Goal: Task Accomplishment & Management: Manage account settings

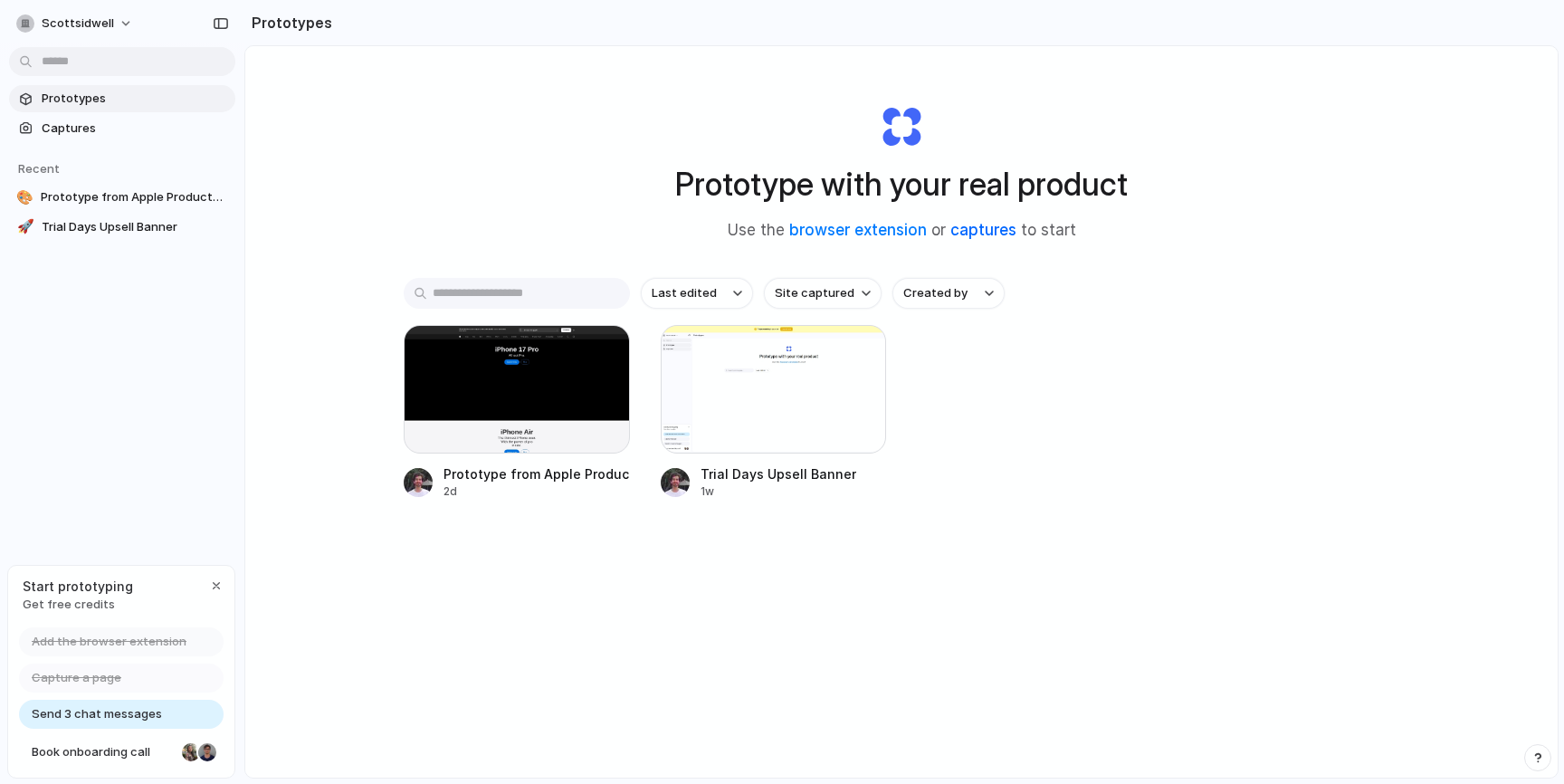
click at [960, 230] on link "captures" at bounding box center [984, 230] width 66 height 18
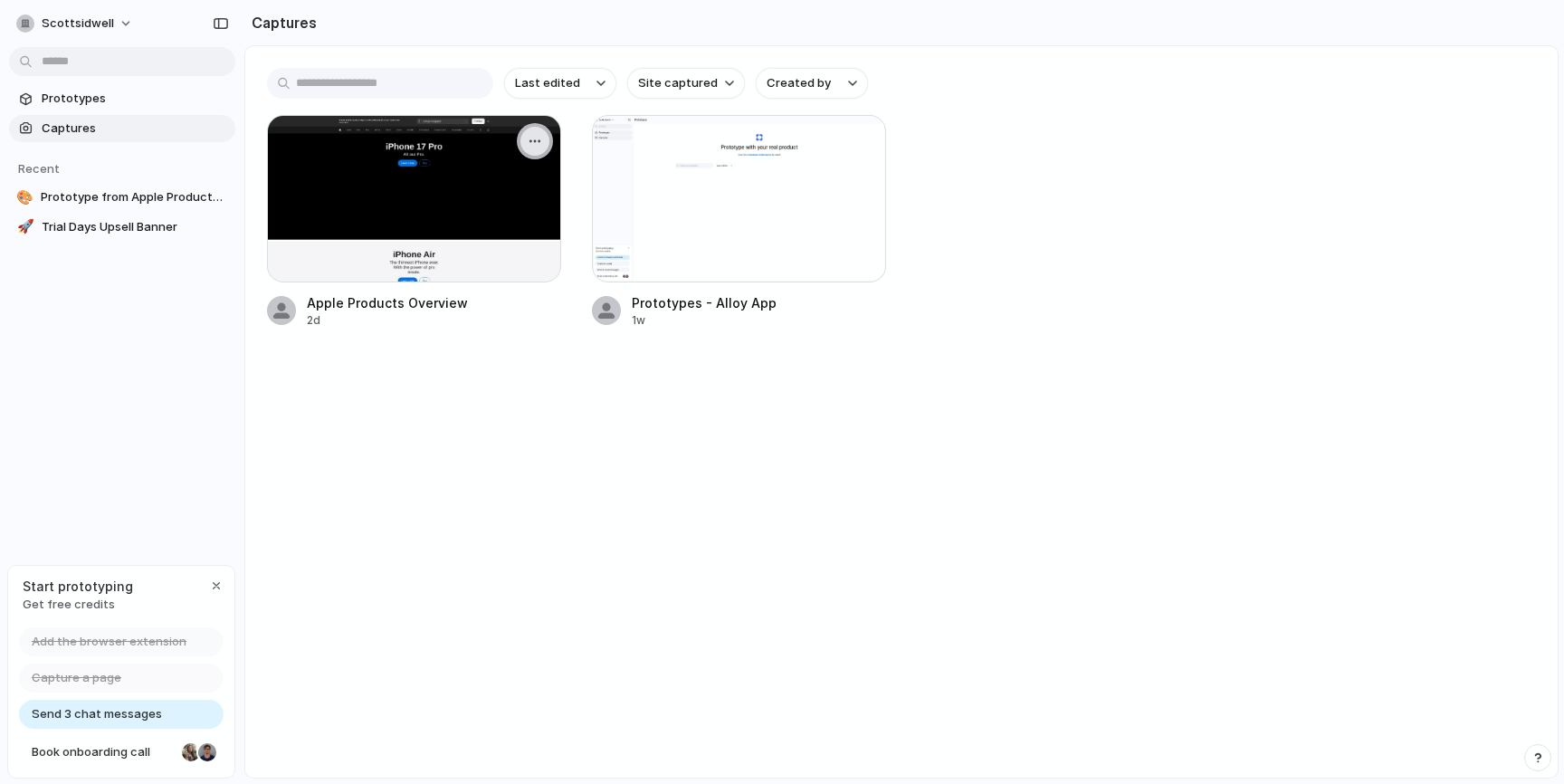
click at [544, 136] on button "button" at bounding box center [535, 141] width 29 height 29
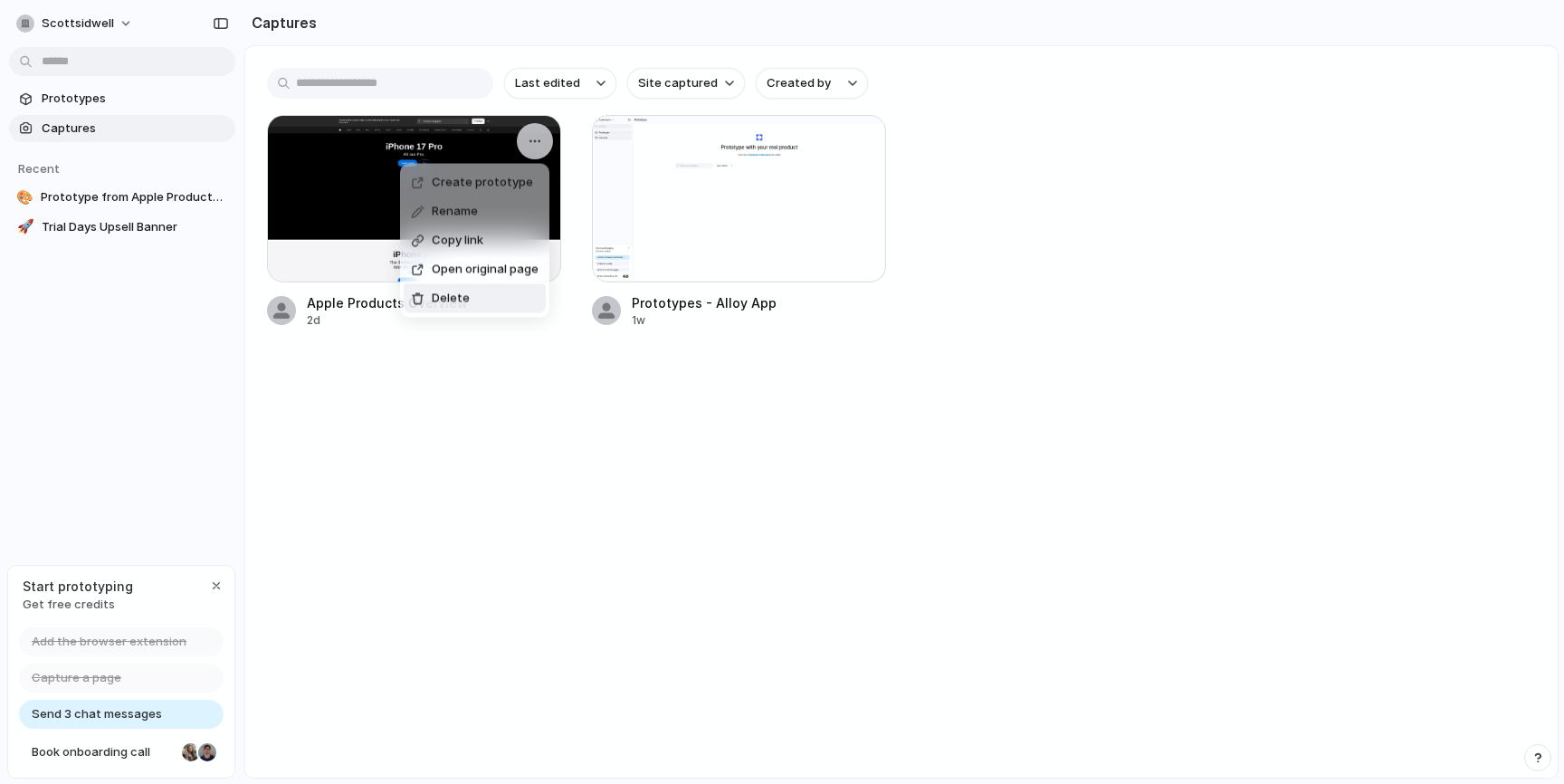
click at [514, 441] on div "Create prototype Rename Copy link Open original page Delete" at bounding box center [782, 392] width 1564 height 784
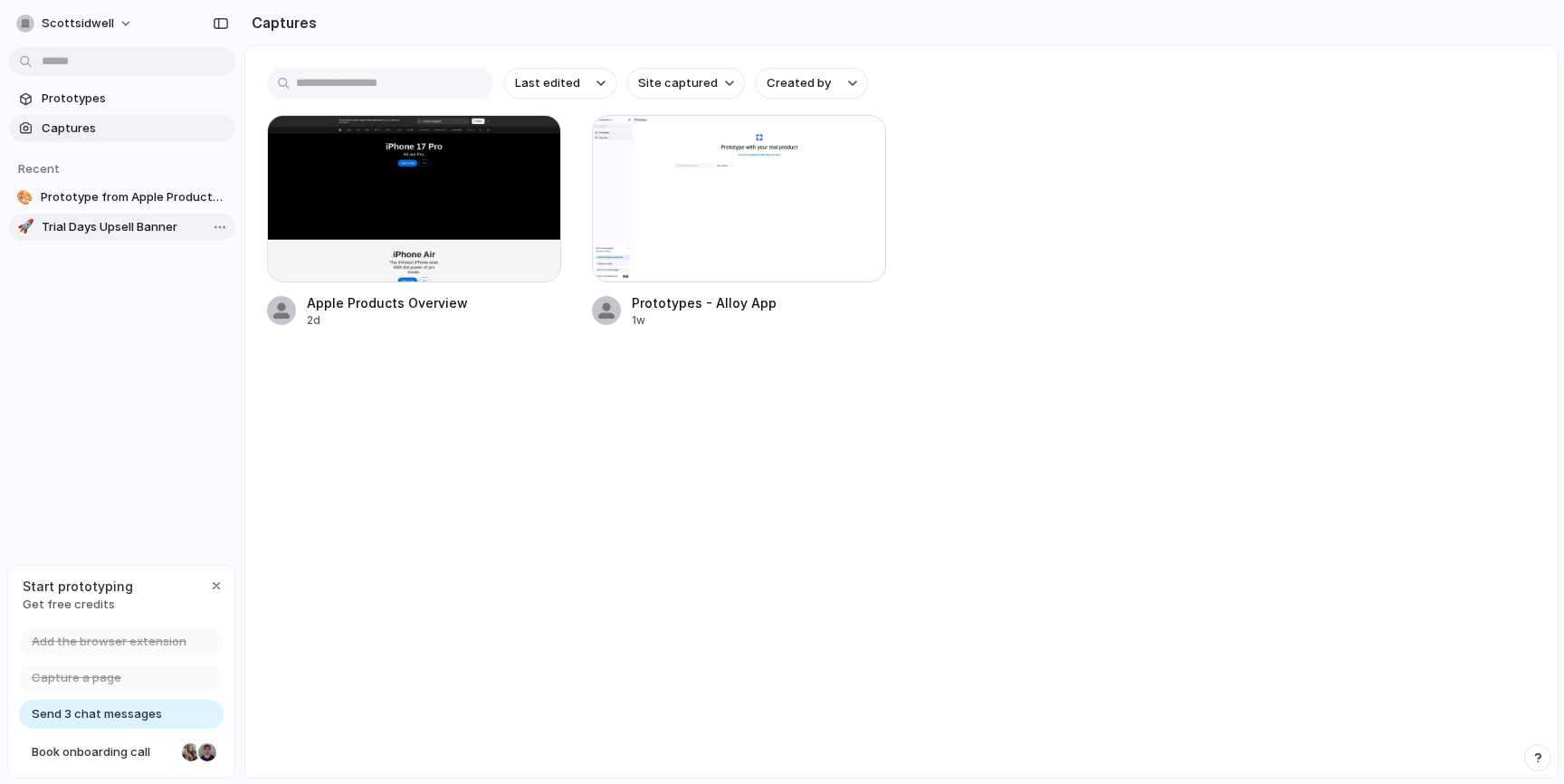
click at [137, 226] on span "Trial Days Upsell Banner" at bounding box center [135, 227] width 187 height 18
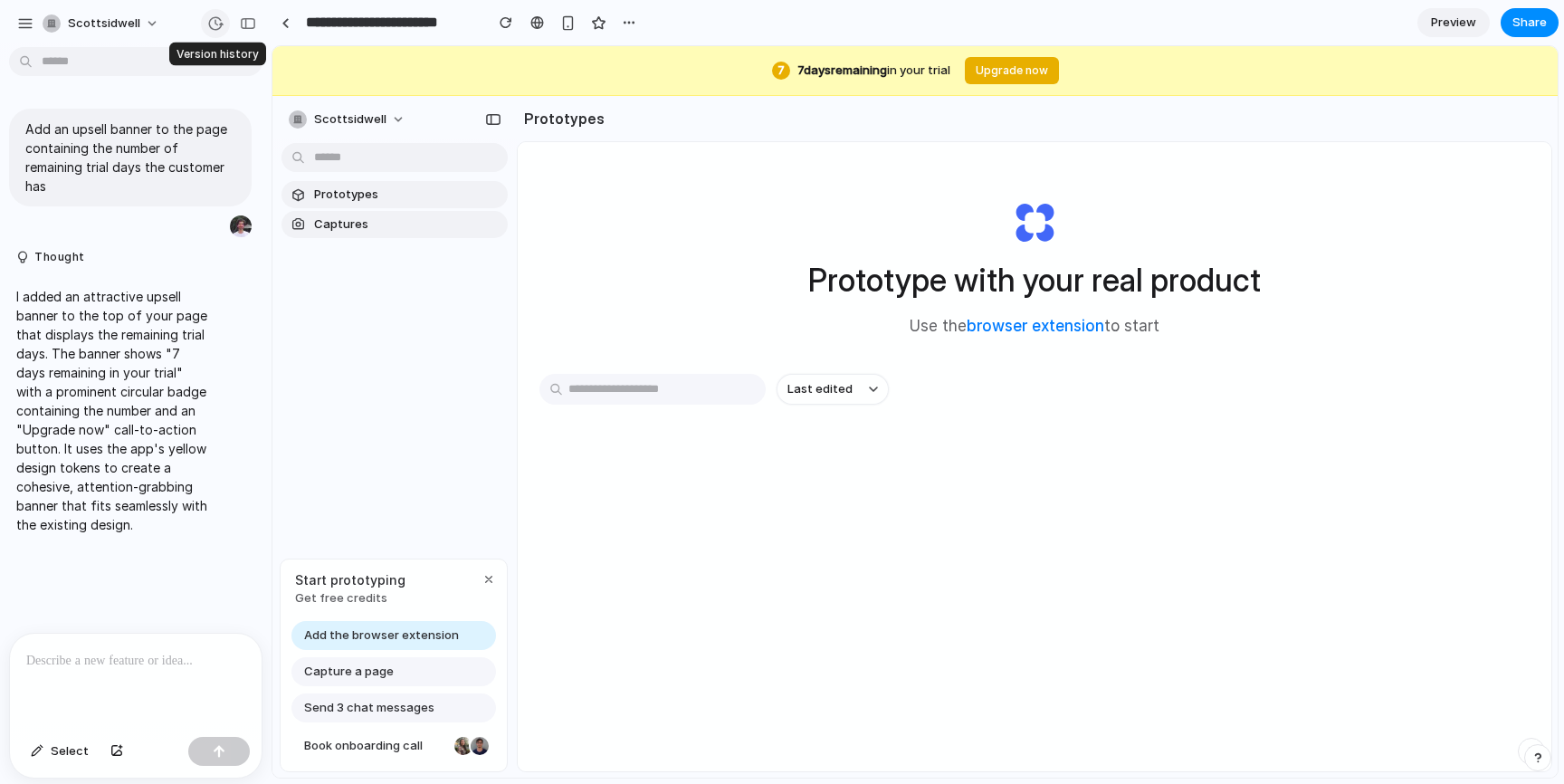
click at [214, 25] on div "button" at bounding box center [216, 24] width 16 height 16
click at [214, 25] on div "Version 2 Current Version 1 [DATE] Restore" at bounding box center [782, 392] width 1564 height 784
click at [145, 14] on button "scottsidwell" at bounding box center [102, 24] width 133 height 29
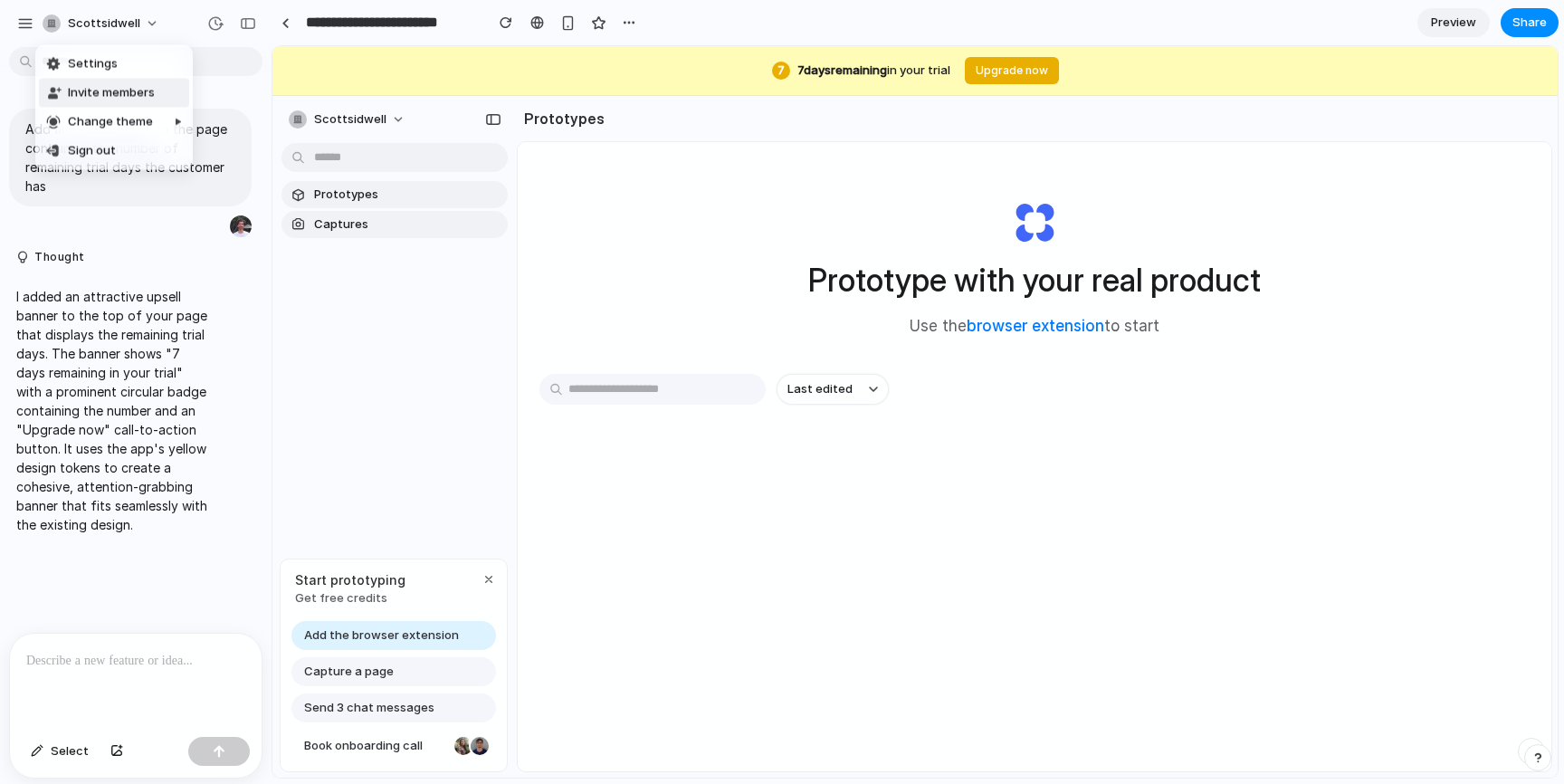
click at [20, 12] on div "Settings Invite members Change theme Sign out" at bounding box center [782, 392] width 1564 height 784
click at [20, 15] on div "button" at bounding box center [25, 24] width 16 height 16
click at [247, 25] on div "button" at bounding box center [248, 24] width 16 height 13
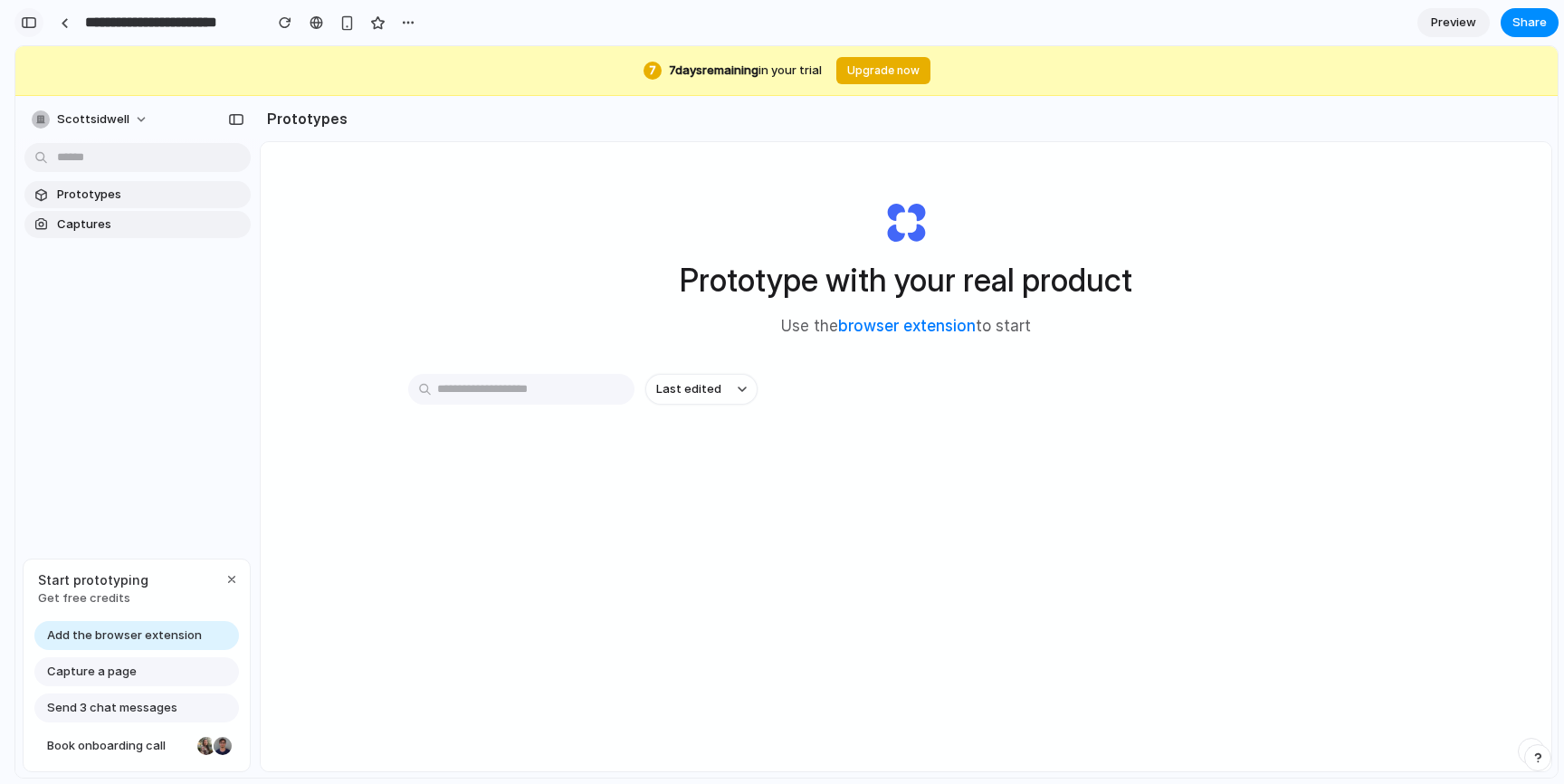
click at [31, 23] on div "button" at bounding box center [29, 23] width 16 height 13
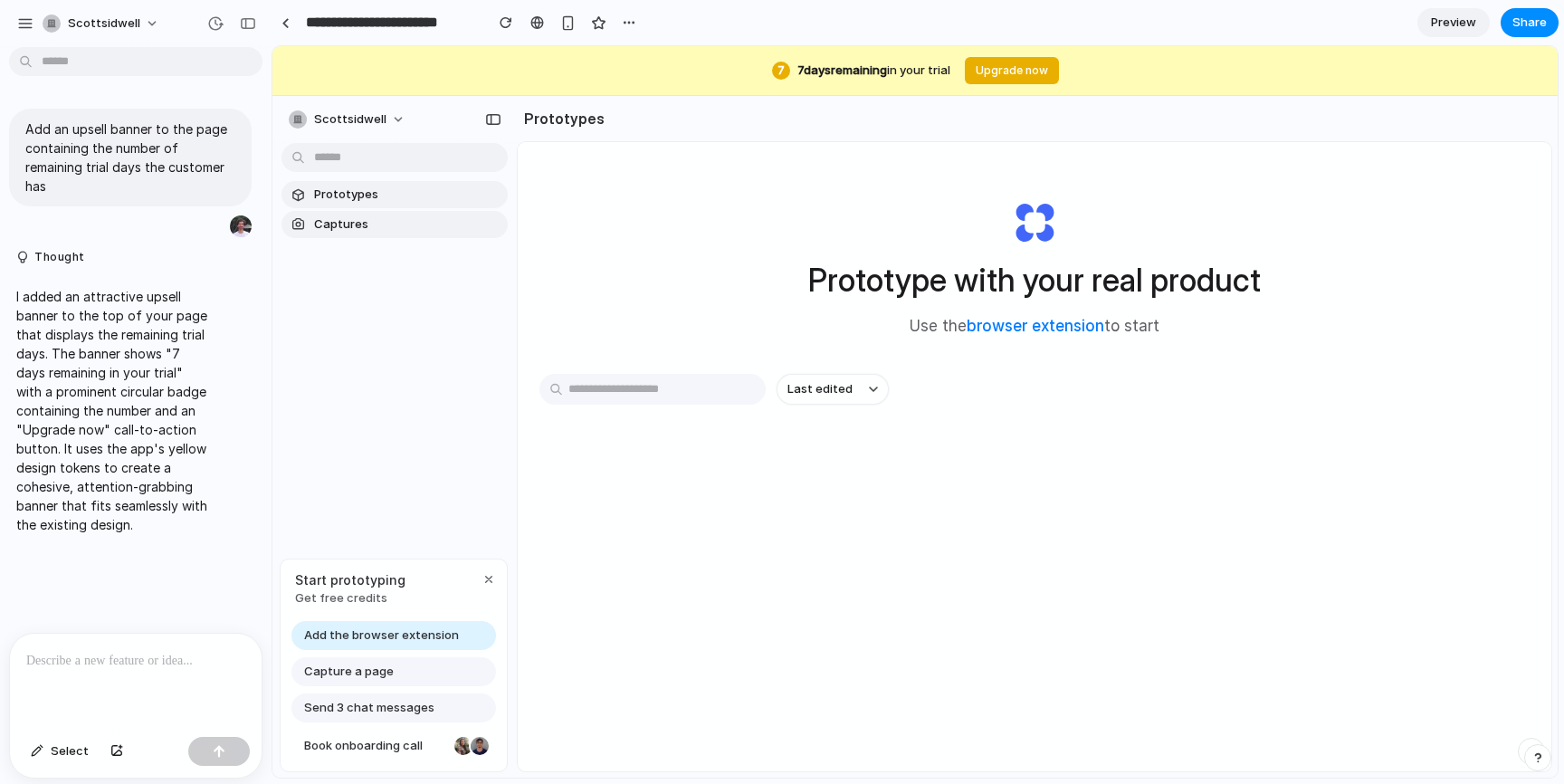
click at [31, 23] on div "button" at bounding box center [25, 24] width 16 height 16
